Goal: Check status

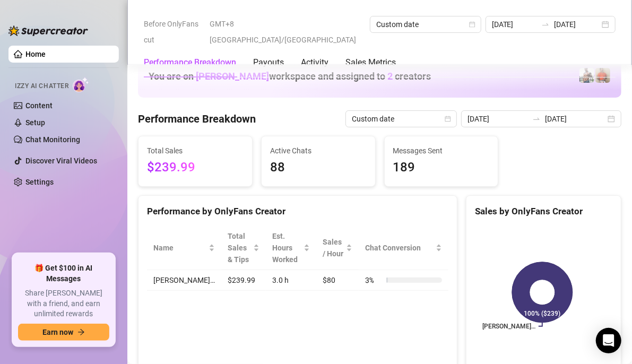
scroll to position [477, 0]
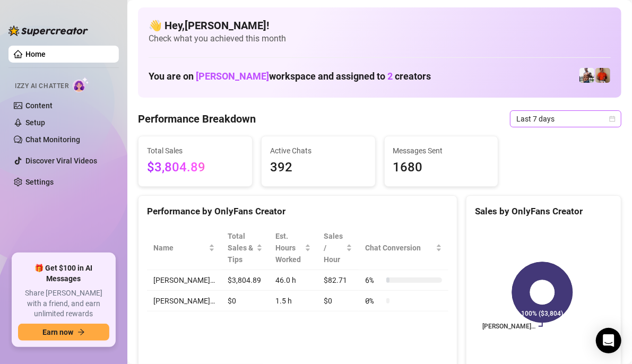
click at [609, 120] on icon "calendar" at bounding box center [612, 119] width 6 height 6
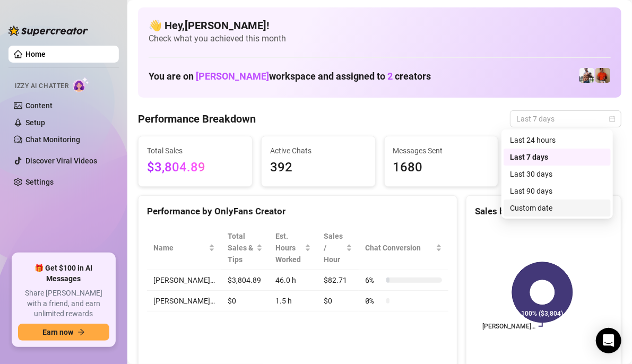
click at [552, 210] on div "Custom date" at bounding box center [557, 208] width 94 height 12
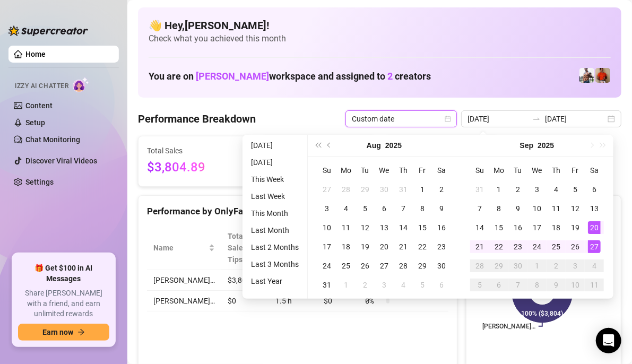
type input "[DATE]"
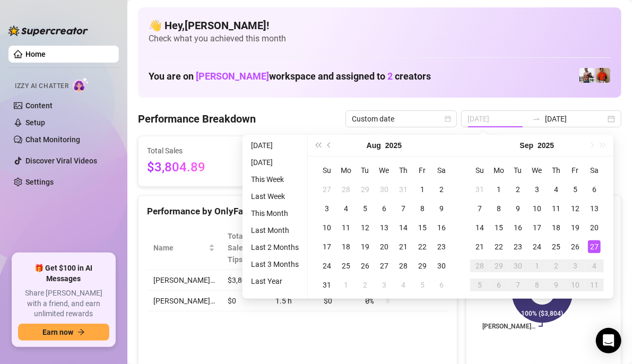
click at [594, 249] on div "27" at bounding box center [594, 246] width 13 height 13
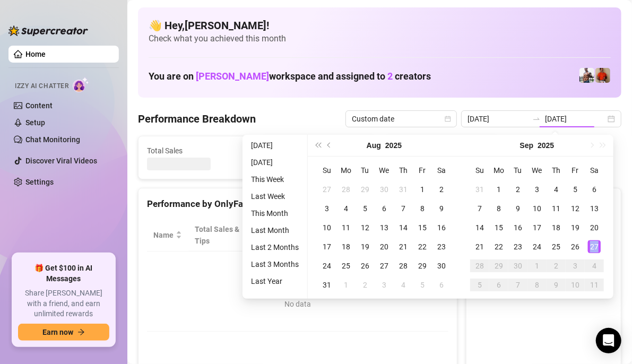
type input "[DATE]"
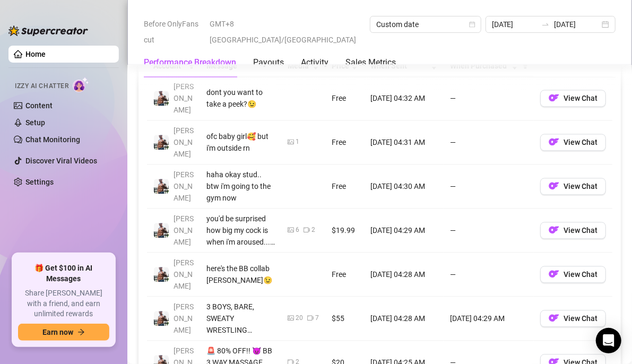
scroll to position [955, 0]
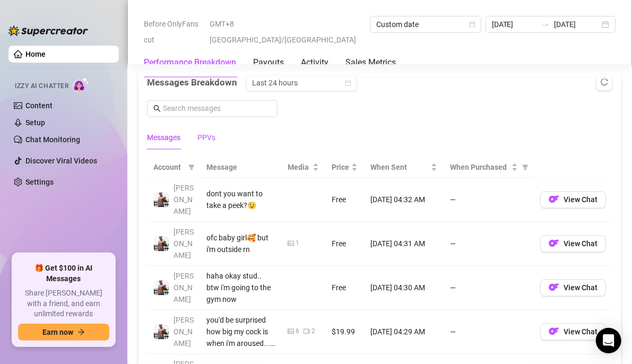
click at [205, 135] on div "PPVs" at bounding box center [206, 138] width 18 height 12
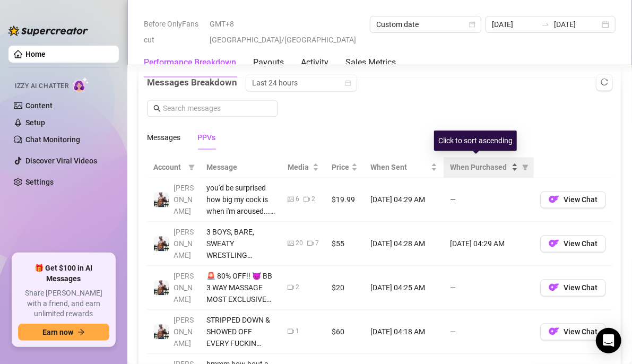
click at [471, 161] on span "When Purchased" at bounding box center [479, 167] width 59 height 12
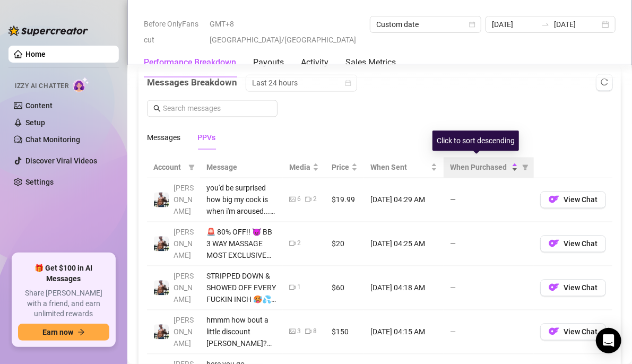
click at [468, 166] on span "When Purchased" at bounding box center [479, 167] width 59 height 12
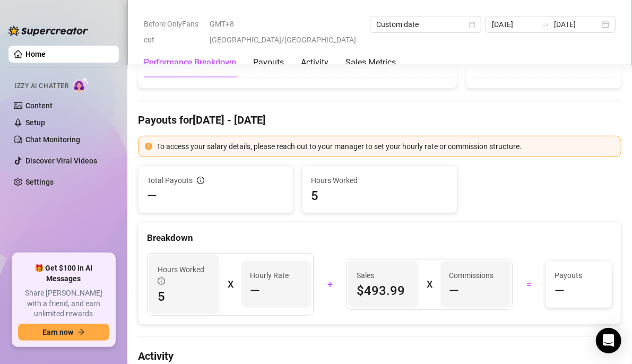
scroll to position [371, 0]
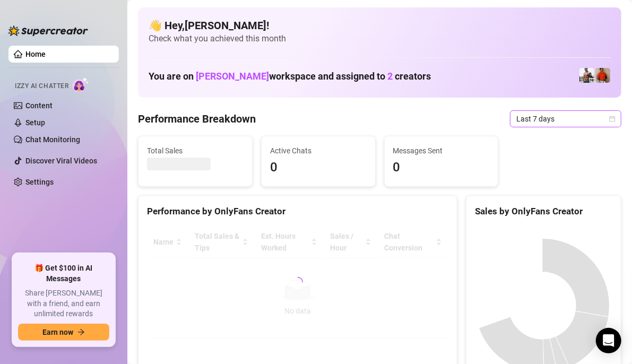
click at [609, 117] on icon "calendar" at bounding box center [612, 119] width 6 height 6
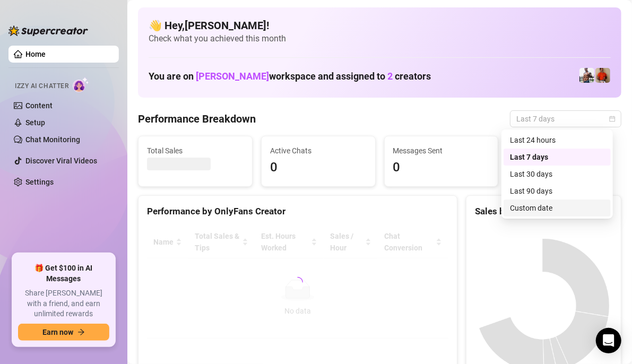
click at [528, 207] on div "Custom date" at bounding box center [557, 208] width 94 height 12
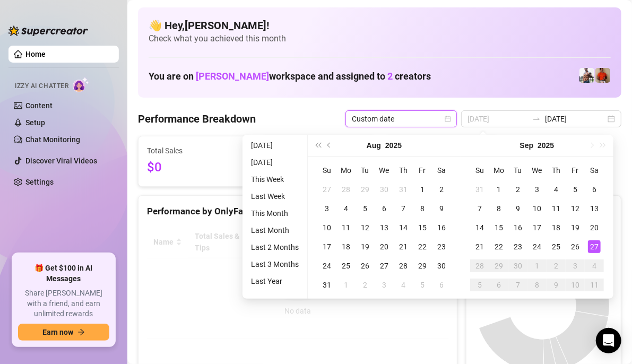
type input "[DATE]"
click at [594, 246] on div "27" at bounding box center [594, 246] width 13 height 13
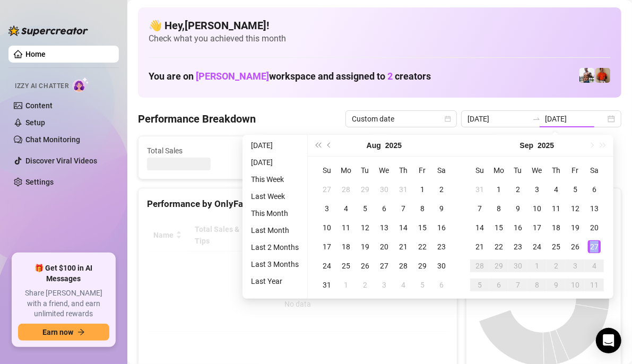
type input "[DATE]"
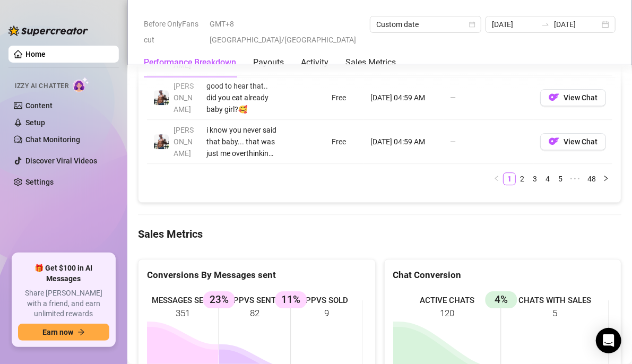
scroll to position [1539, 0]
